Goal: Navigation & Orientation: Find specific page/section

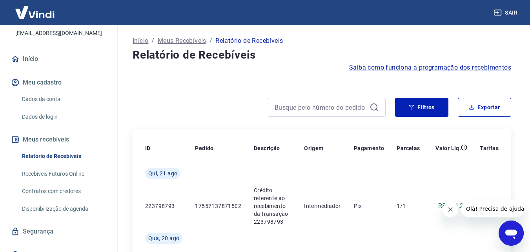
scroll to position [60, 0]
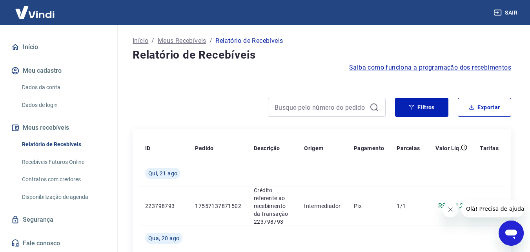
click at [43, 46] on link "Início" at bounding box center [58, 46] width 99 height 17
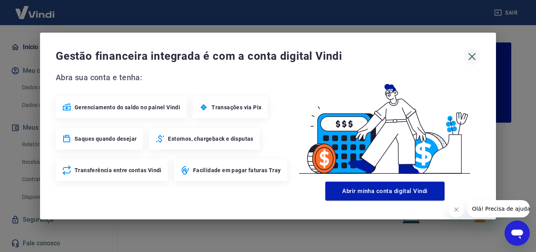
click at [474, 56] on icon "button" at bounding box center [472, 56] width 13 height 13
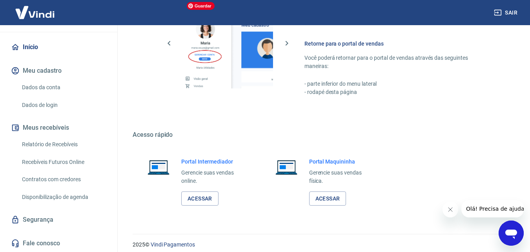
scroll to position [474, 0]
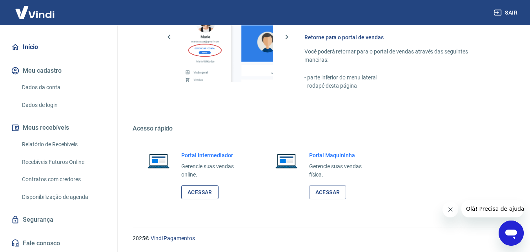
click at [198, 196] on link "Acessar" at bounding box center [199, 192] width 37 height 15
